Goal: Task Accomplishment & Management: Manage account settings

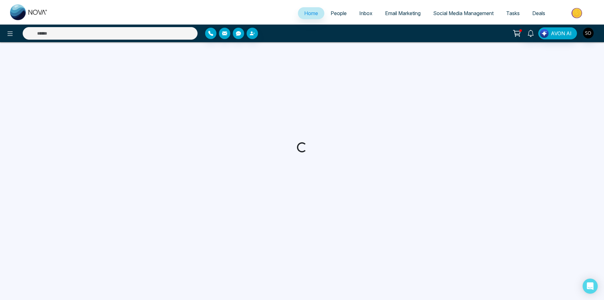
select select "*"
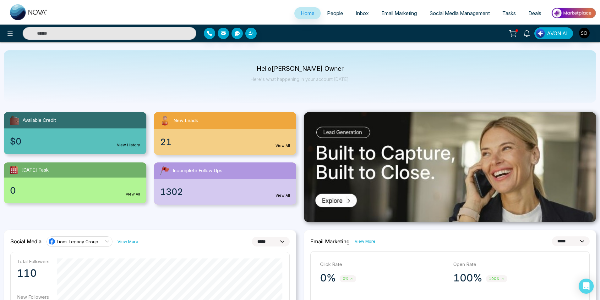
click at [336, 14] on span "People" at bounding box center [335, 13] width 16 height 6
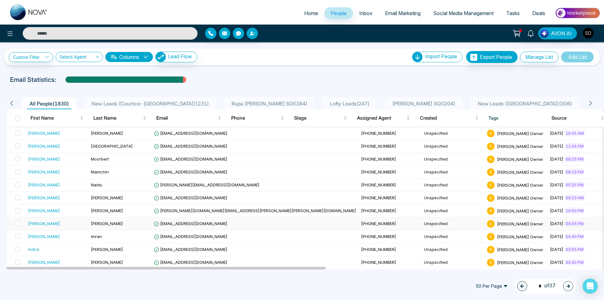
click at [43, 225] on div "[PERSON_NAME]" at bounding box center [57, 223] width 58 height 6
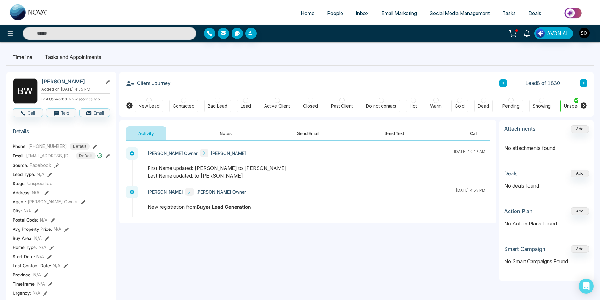
click at [220, 136] on button "Notes" at bounding box center [225, 133] width 37 height 14
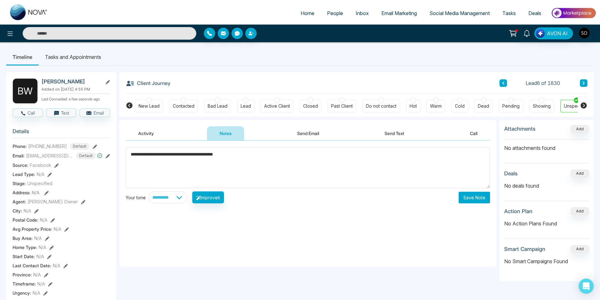
type textarea "**********"
click at [475, 193] on button "Save Note" at bounding box center [474, 197] width 31 height 12
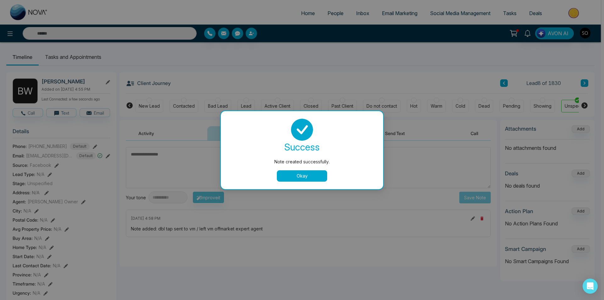
drag, startPoint x: 316, startPoint y: 173, endPoint x: 520, endPoint y: 90, distance: 220.7
click at [316, 173] on button "Okay" at bounding box center [302, 175] width 50 height 11
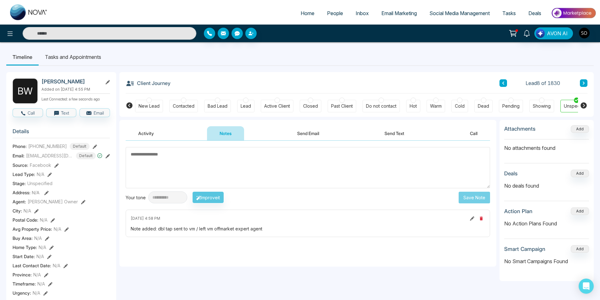
click at [503, 81] on icon at bounding box center [503, 83] width 3 height 4
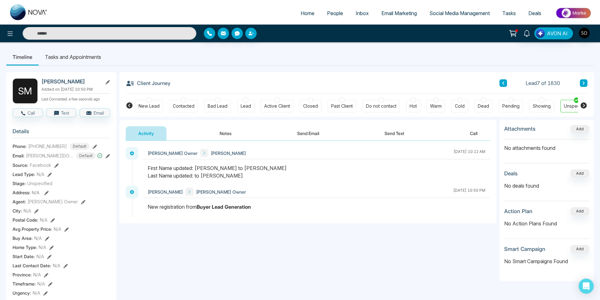
click at [235, 134] on button "Notes" at bounding box center [225, 133] width 37 height 14
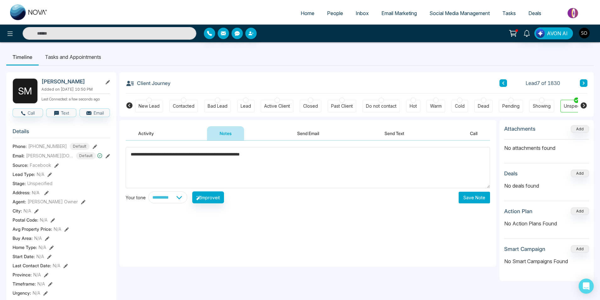
type textarea "**********"
click at [470, 198] on button "Save Note" at bounding box center [474, 197] width 31 height 12
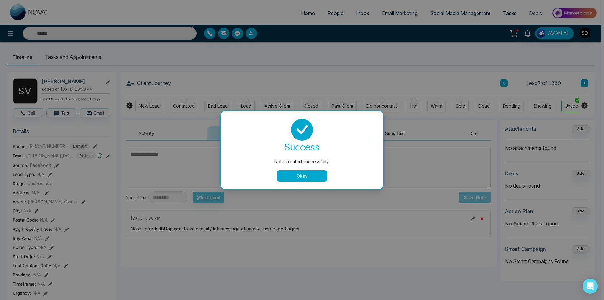
click at [296, 177] on button "Okay" at bounding box center [302, 175] width 50 height 11
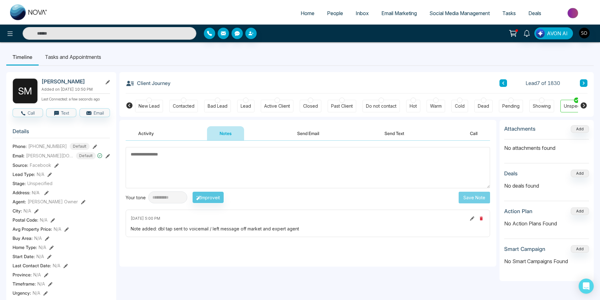
click at [506, 86] on button at bounding box center [504, 83] width 8 height 8
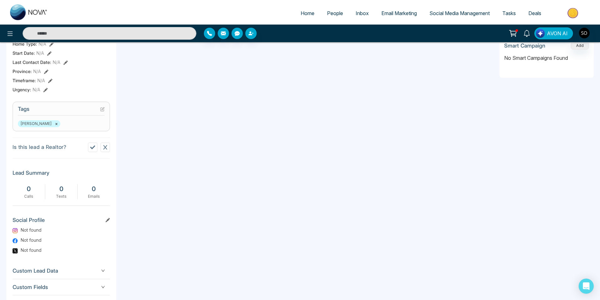
scroll to position [242, 0]
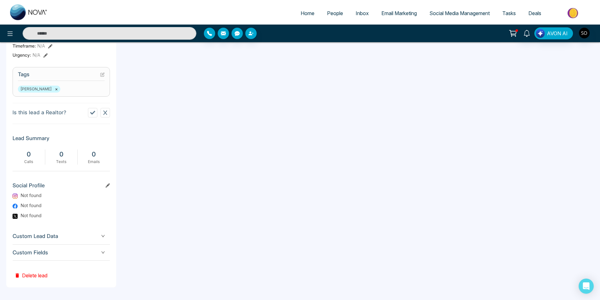
click at [33, 279] on button "Delete lead" at bounding box center [31, 270] width 37 height 20
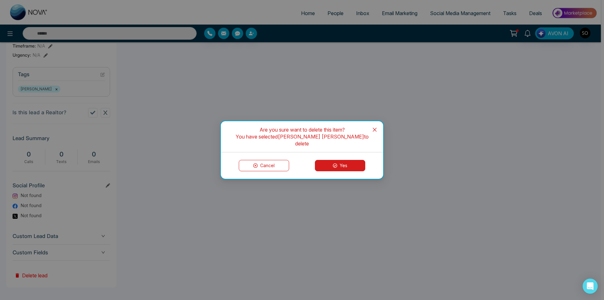
click at [335, 160] on button "Yes" at bounding box center [340, 165] width 50 height 11
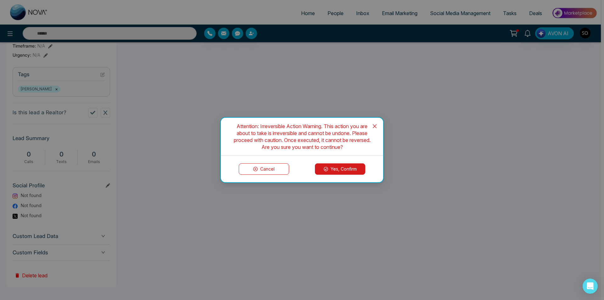
click at [329, 167] on button "Yes, Confirm" at bounding box center [340, 168] width 50 height 11
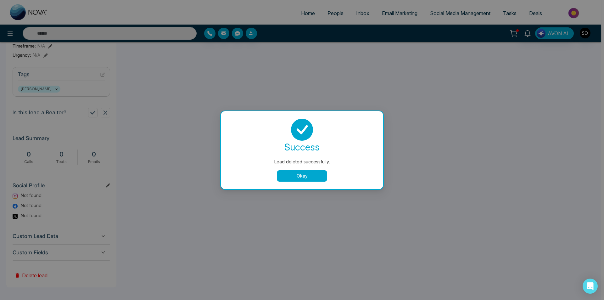
click at [314, 172] on button "Okay" at bounding box center [302, 175] width 50 height 11
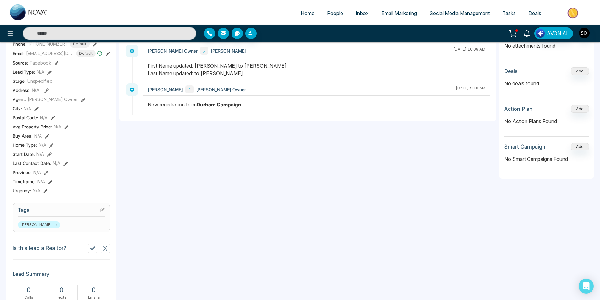
scroll to position [95, 0]
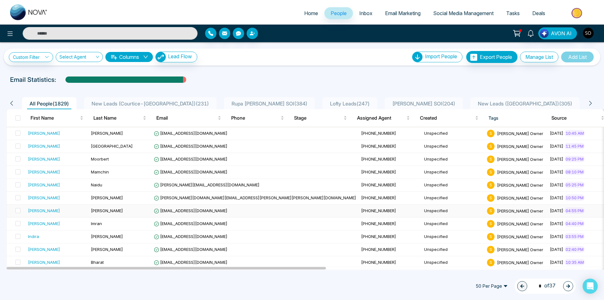
click at [68, 214] on td "[PERSON_NAME]" at bounding box center [56, 210] width 63 height 13
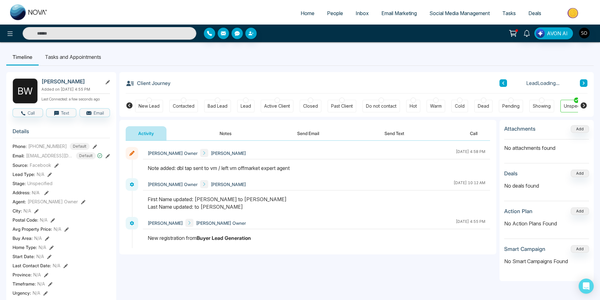
click at [505, 82] on icon at bounding box center [504, 82] width 2 height 3
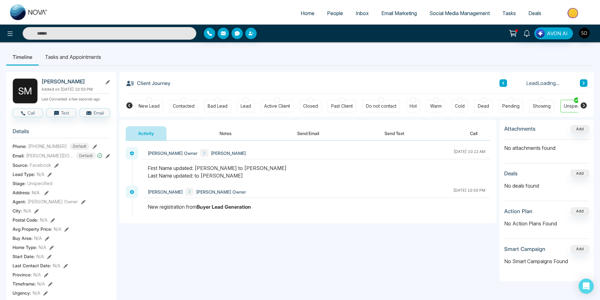
click at [505, 82] on icon at bounding box center [504, 82] width 2 height 3
click at [236, 131] on button "Notes" at bounding box center [225, 133] width 37 height 14
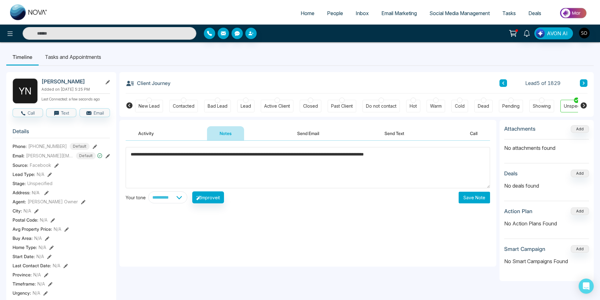
type textarea "**********"
click at [469, 200] on button "Save Note" at bounding box center [474, 197] width 31 height 12
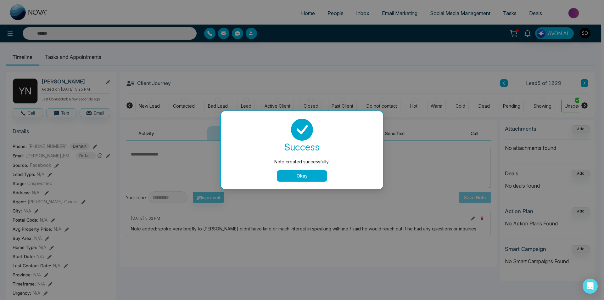
drag, startPoint x: 313, startPoint y: 176, endPoint x: 417, endPoint y: 127, distance: 114.3
click at [314, 176] on button "Okay" at bounding box center [302, 175] width 50 height 11
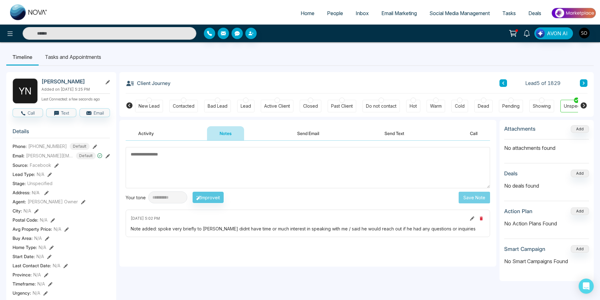
click at [507, 82] on div "Lead 5 of 1829" at bounding box center [544, 83] width 88 height 8
click at [504, 82] on icon at bounding box center [504, 82] width 2 height 3
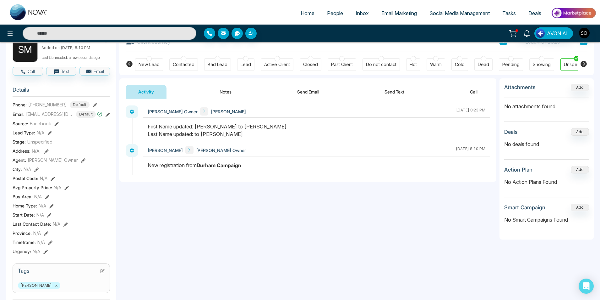
scroll to position [42, 0]
click at [222, 87] on button "Notes" at bounding box center [225, 91] width 37 height 14
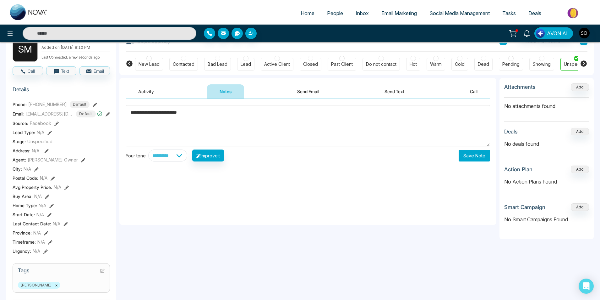
type textarea "**********"
click at [475, 155] on button "Save Note" at bounding box center [474, 156] width 31 height 12
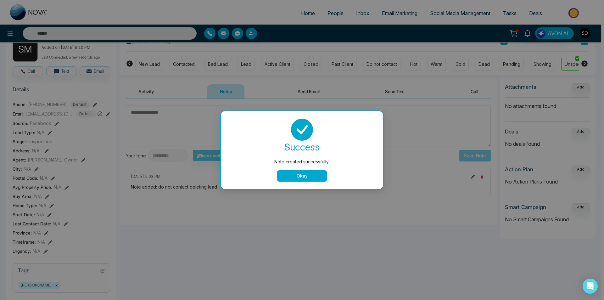
click at [312, 171] on button "Okay" at bounding box center [302, 175] width 50 height 11
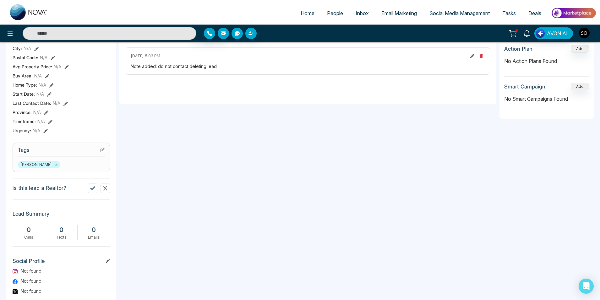
scroll to position [230, 0]
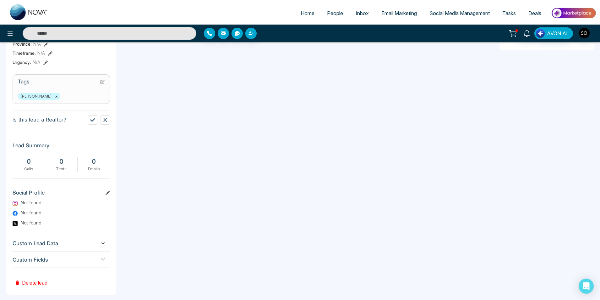
click at [37, 287] on button "Delete lead" at bounding box center [31, 278] width 37 height 20
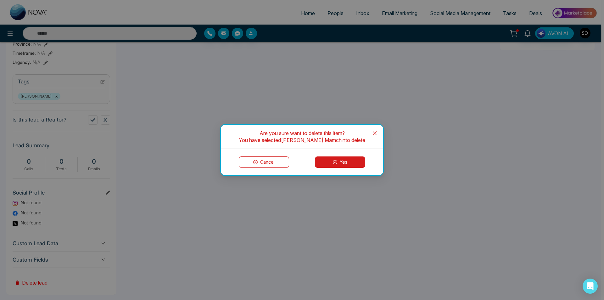
click at [348, 163] on button "Yes" at bounding box center [340, 161] width 50 height 11
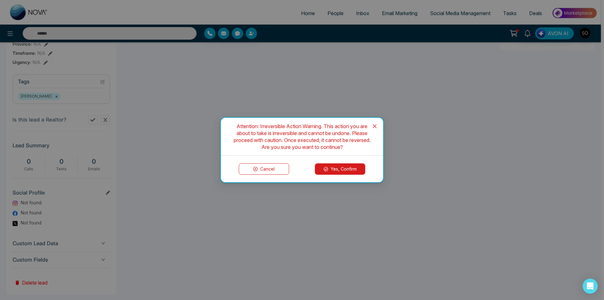
click at [333, 168] on button "Yes, Confirm" at bounding box center [340, 168] width 50 height 11
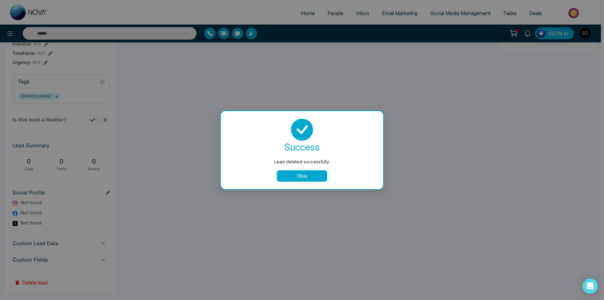
click at [321, 177] on button "Okay" at bounding box center [302, 175] width 50 height 11
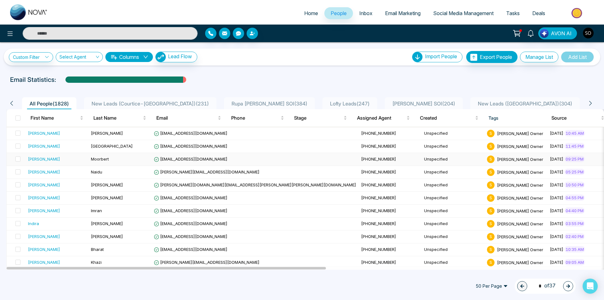
click at [59, 160] on div "[PERSON_NAME]" at bounding box center [57, 159] width 58 height 6
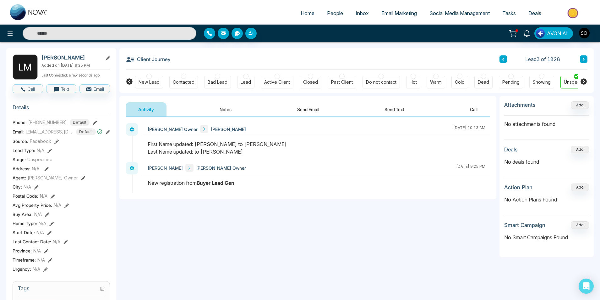
scroll to position [21, 0]
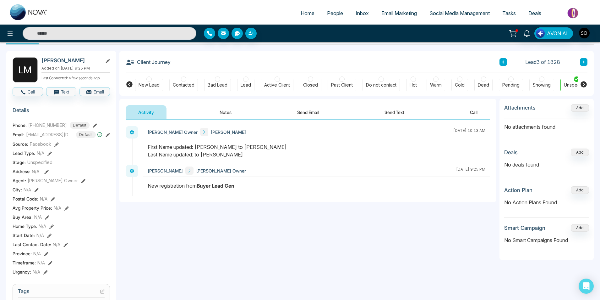
click at [231, 109] on button "Notes" at bounding box center [225, 112] width 37 height 14
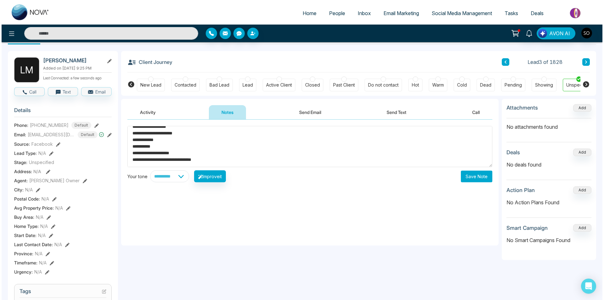
scroll to position [36, 0]
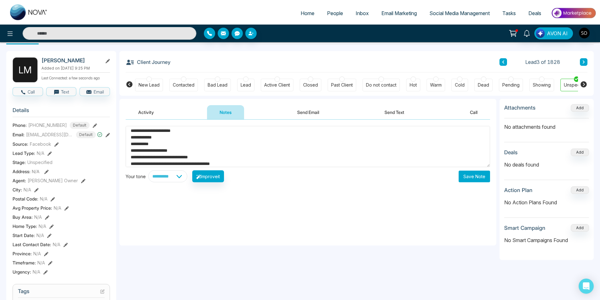
type textarea "**********"
click at [462, 180] on button "Save Note" at bounding box center [474, 176] width 31 height 12
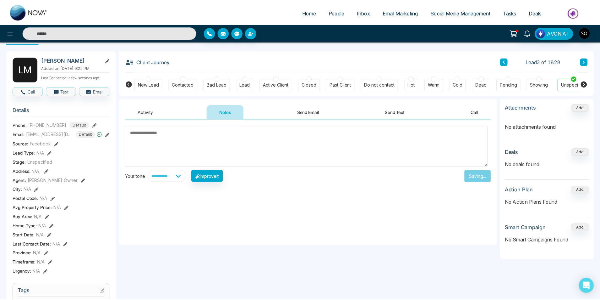
scroll to position [0, 0]
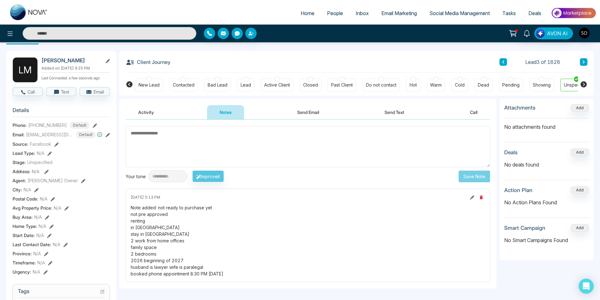
click at [81, 182] on button at bounding box center [83, 180] width 4 height 7
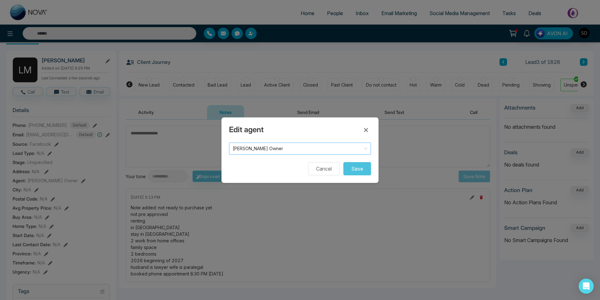
click at [311, 150] on span "[PERSON_NAME] Owner" at bounding box center [300, 148] width 135 height 9
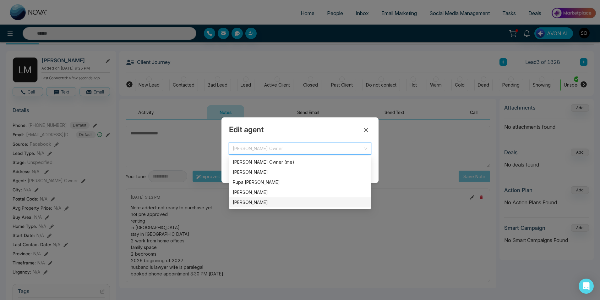
click at [265, 204] on div "[PERSON_NAME]" at bounding box center [300, 202] width 135 height 7
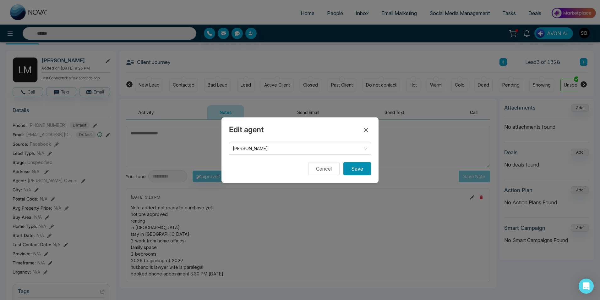
click at [359, 167] on button "Save" at bounding box center [358, 168] width 28 height 13
